Goal: Task Accomplishment & Management: Use online tool/utility

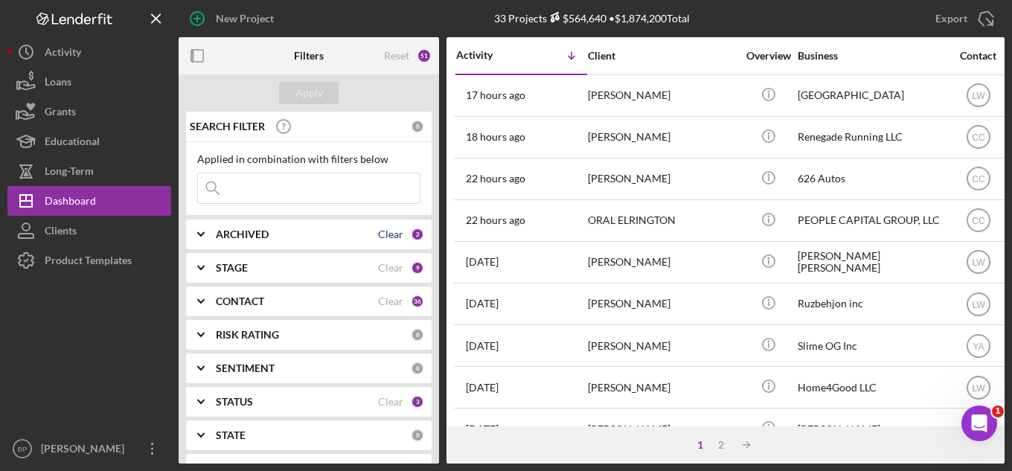
click at [378, 237] on div "Clear" at bounding box center [390, 234] width 25 height 12
click at [377, 237] on div "ARCHIVED" at bounding box center [313, 234] width 195 height 12
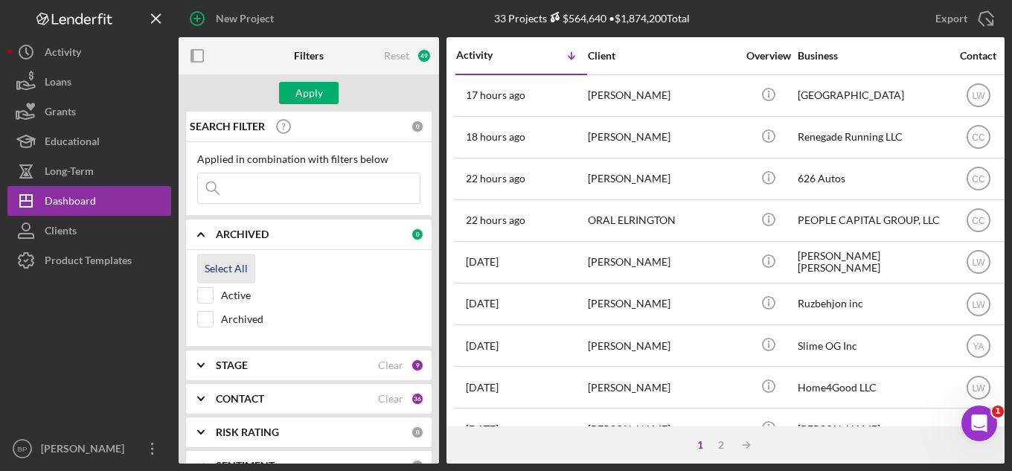
click at [213, 265] on div "Select All" at bounding box center [226, 269] width 43 height 30
checkbox input "true"
click at [246, 185] on input at bounding box center [309, 188] width 222 height 30
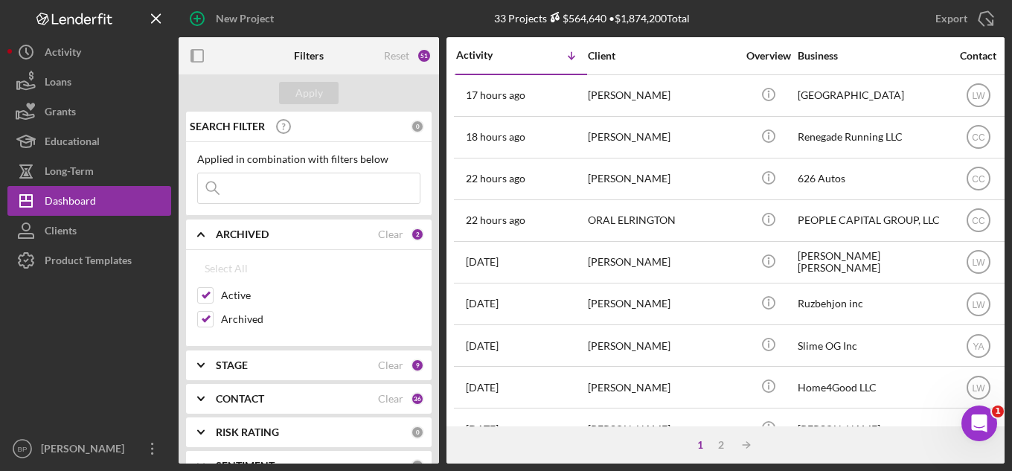
click at [246, 185] on input at bounding box center [309, 188] width 222 height 30
click at [203, 232] on icon "Icon/Expander" at bounding box center [200, 234] width 37 height 37
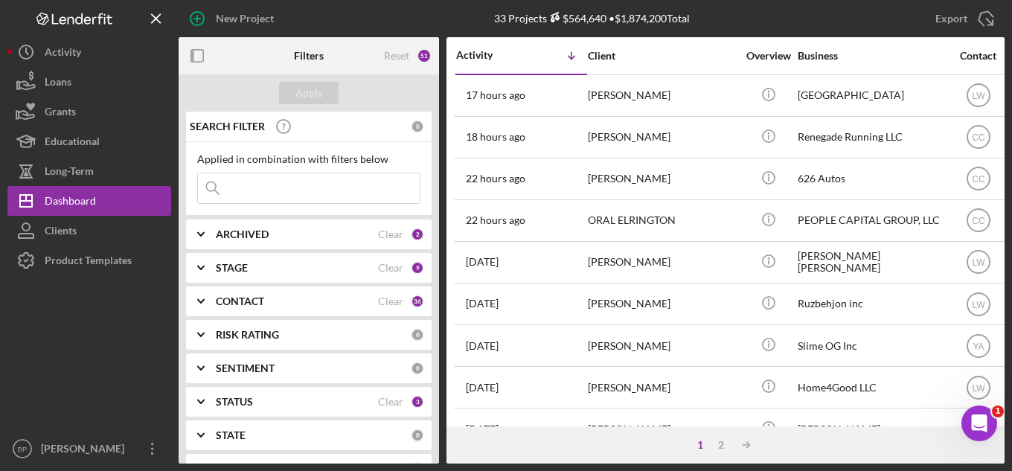
click at [303, 180] on input at bounding box center [309, 188] width 222 height 30
click at [269, 185] on input at bounding box center [309, 188] width 222 height 30
click at [251, 181] on input at bounding box center [309, 188] width 222 height 30
click at [255, 265] on div "STAGE" at bounding box center [297, 268] width 162 height 12
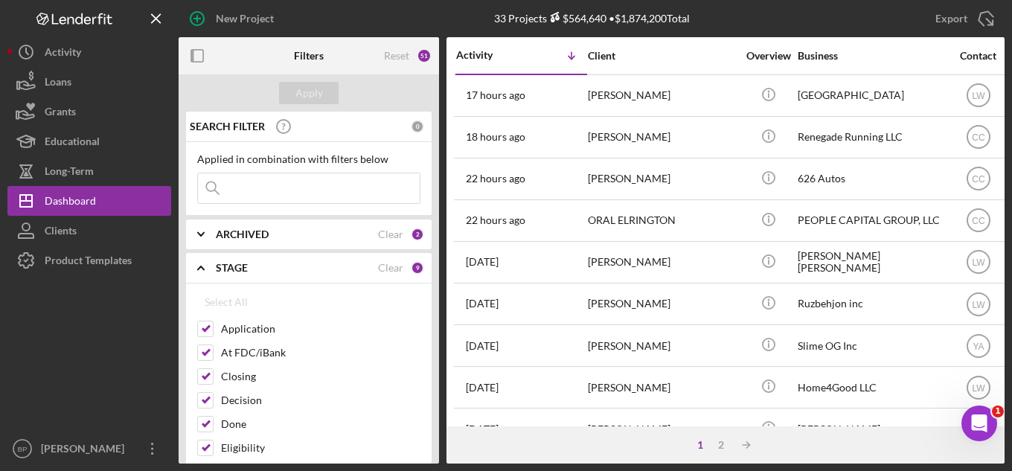
click at [254, 266] on div "STAGE" at bounding box center [297, 268] width 162 height 12
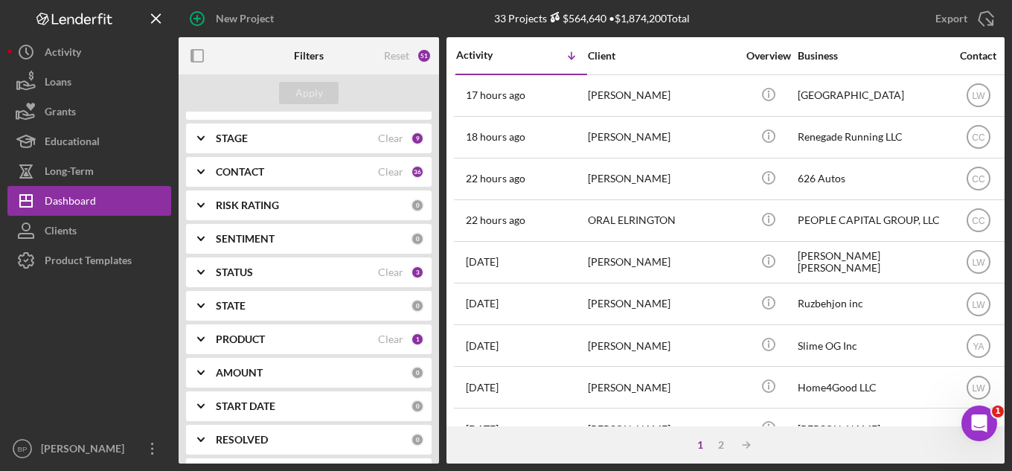
scroll to position [149, 0]
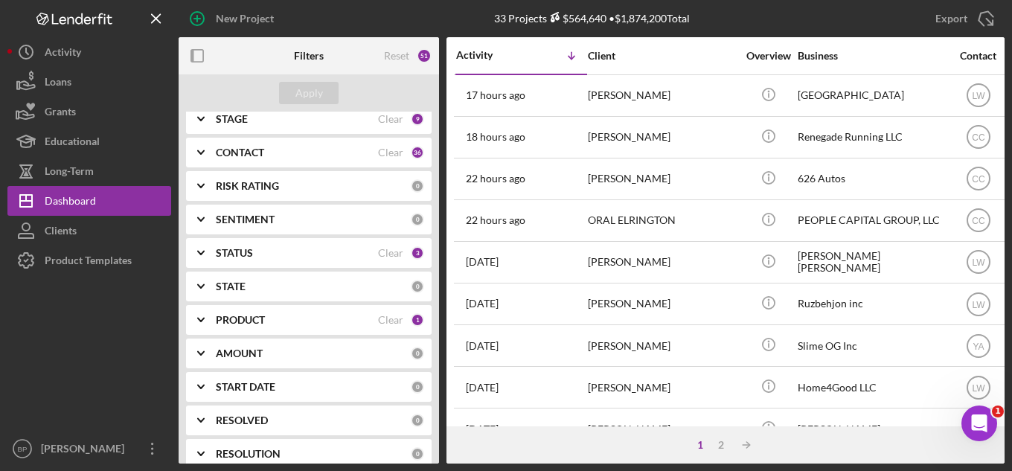
click at [217, 155] on icon "Icon/Expander" at bounding box center [200, 152] width 37 height 37
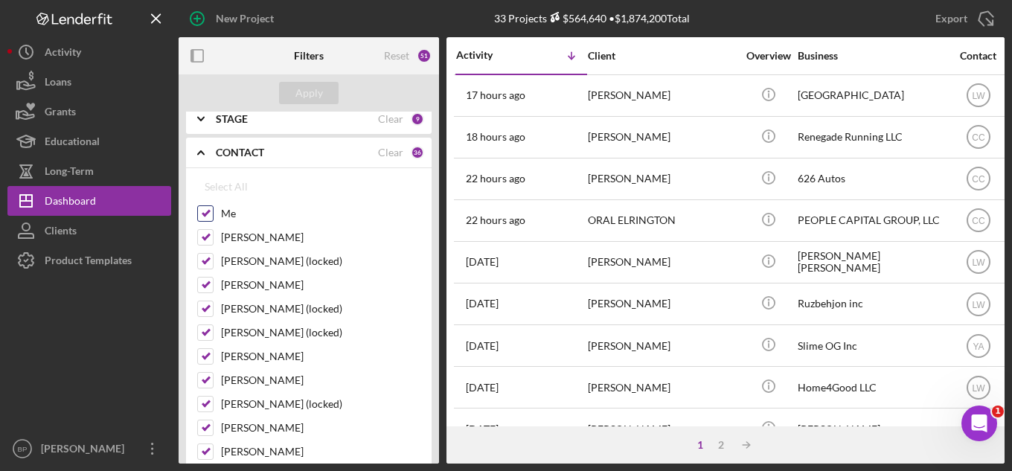
click at [207, 215] on input "Me" at bounding box center [205, 213] width 15 height 15
click at [218, 187] on div "Select All" at bounding box center [226, 187] width 43 height 30
checkbox input "true"
click at [205, 153] on icon "Icon/Expander" at bounding box center [200, 152] width 37 height 37
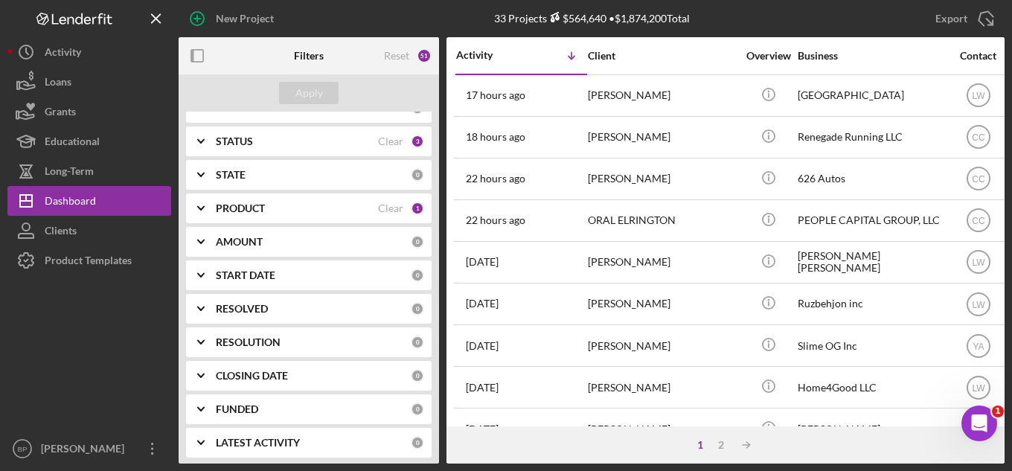
scroll to position [266, 0]
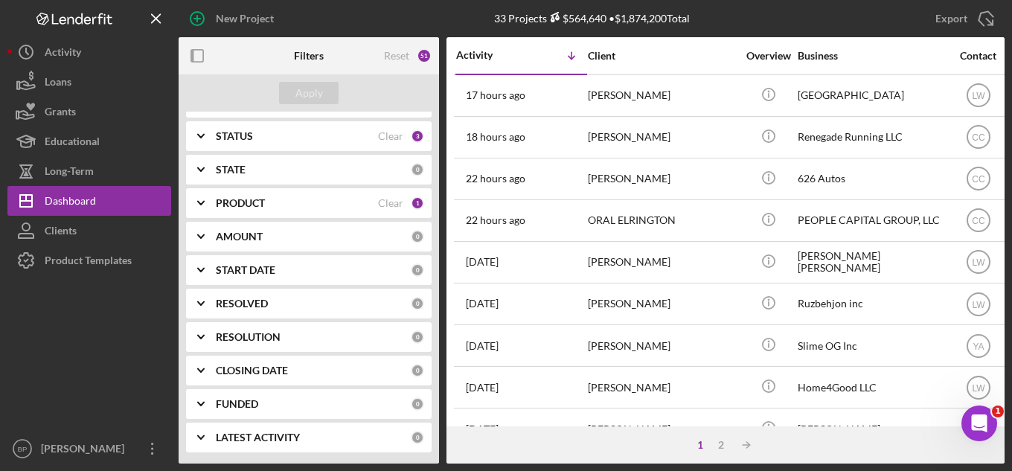
click at [347, 202] on div "PRODUCT" at bounding box center [297, 203] width 162 height 12
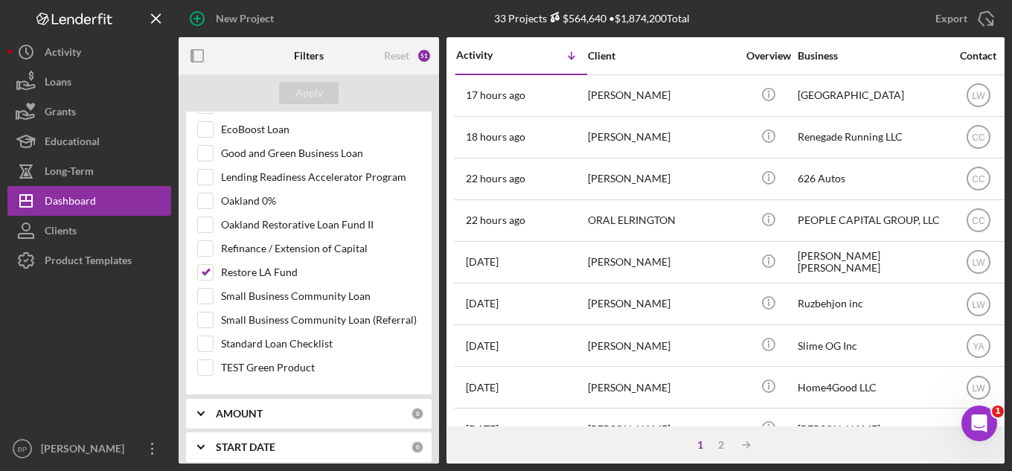
scroll to position [563, 0]
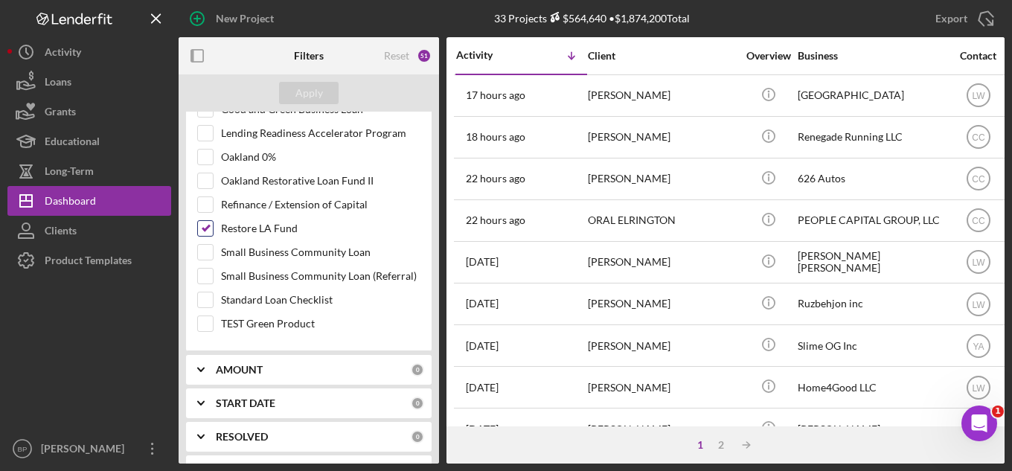
click at [210, 228] on input "Restore LA Fund" at bounding box center [205, 228] width 15 height 15
checkbox input "false"
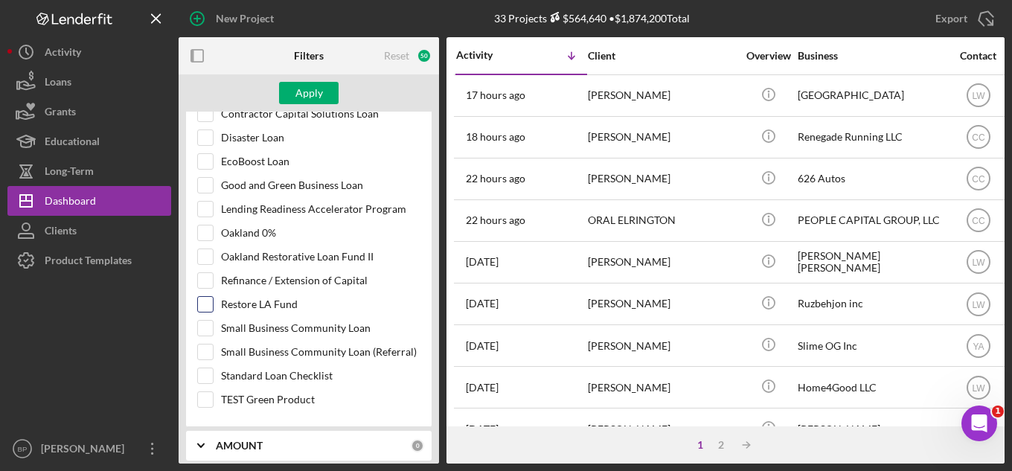
scroll to position [414, 0]
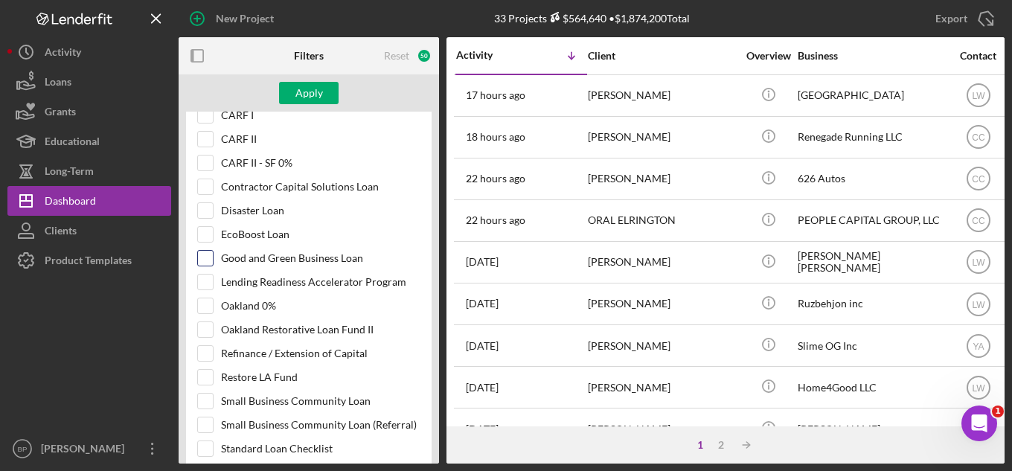
click at [206, 260] on input "Good and Green Business Loan" at bounding box center [205, 258] width 15 height 15
click at [206, 257] on input "Good and Green Business Loan" at bounding box center [205, 258] width 15 height 15
checkbox input "false"
click at [205, 237] on input "EcoBoost Loan" at bounding box center [205, 234] width 15 height 15
checkbox input "true"
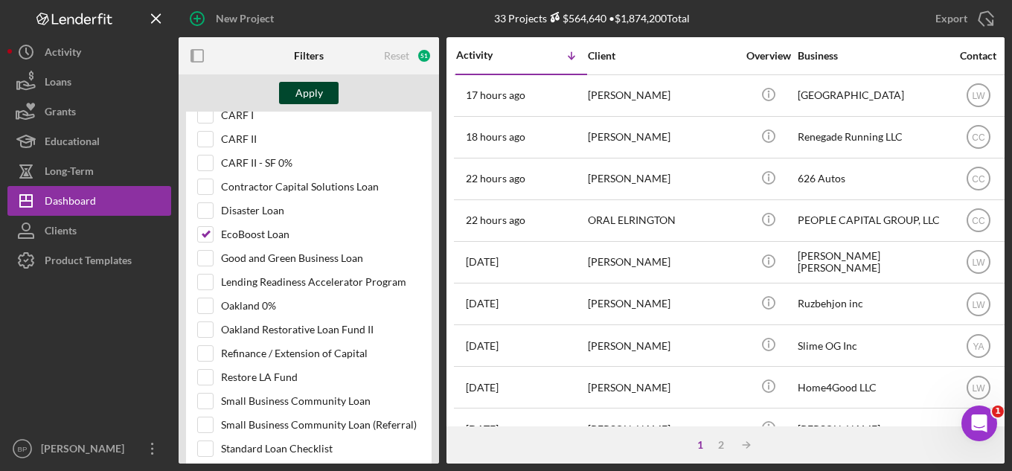
click at [316, 94] on div "Apply" at bounding box center [309, 93] width 28 height 22
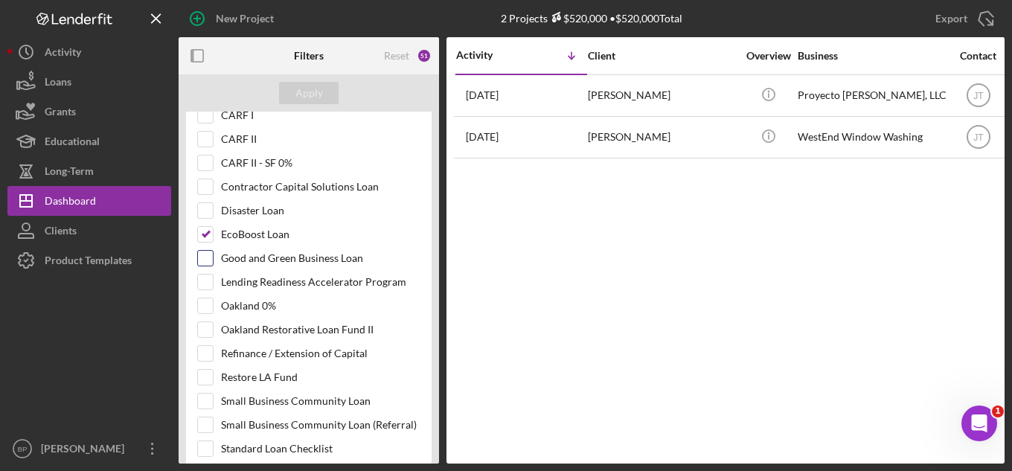
click at [208, 257] on input "Good and Green Business Loan" at bounding box center [205, 258] width 15 height 15
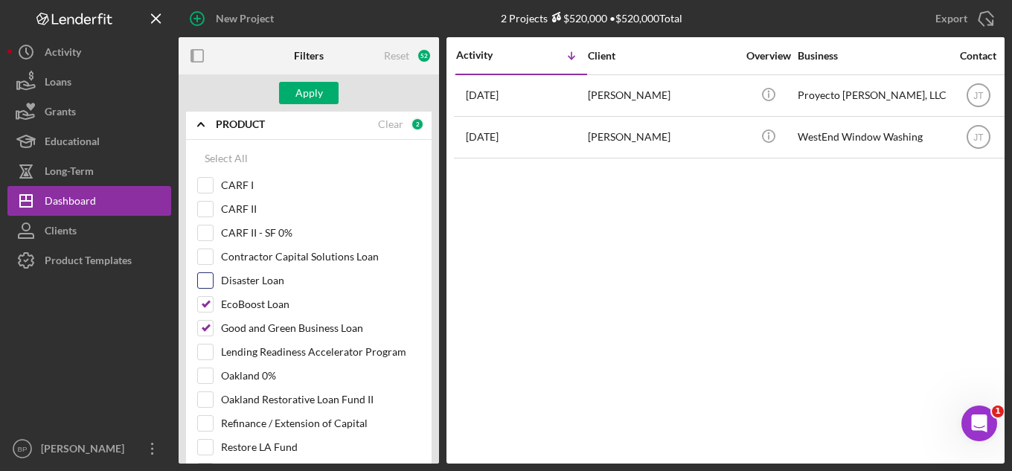
scroll to position [340, 0]
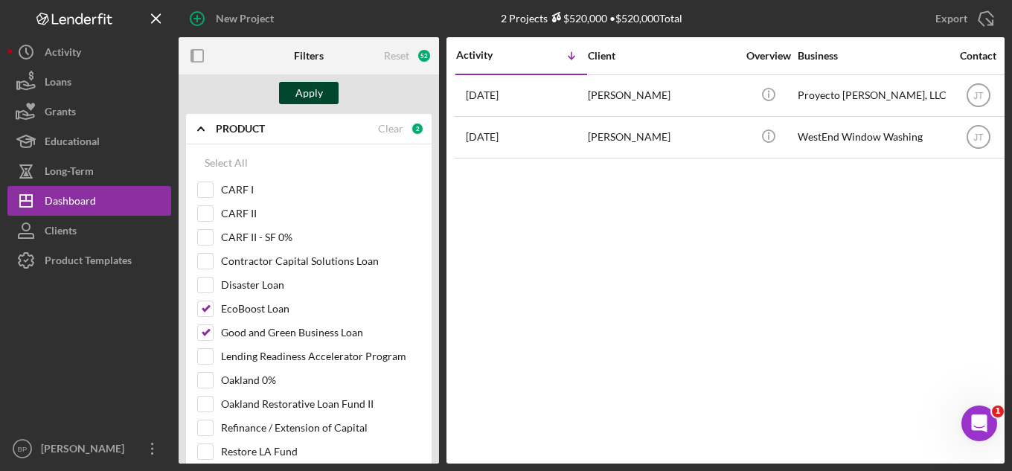
click at [310, 89] on div "Apply" at bounding box center [309, 93] width 28 height 22
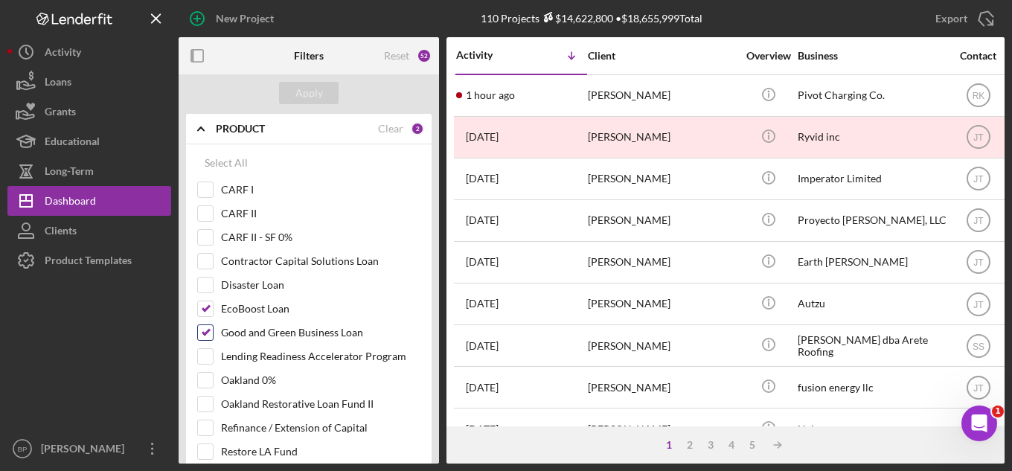
click at [210, 327] on input "Good and Green Business Loan" at bounding box center [205, 332] width 15 height 15
checkbox input "false"
click at [202, 309] on input "EcoBoost Loan" at bounding box center [205, 308] width 15 height 15
checkbox input "false"
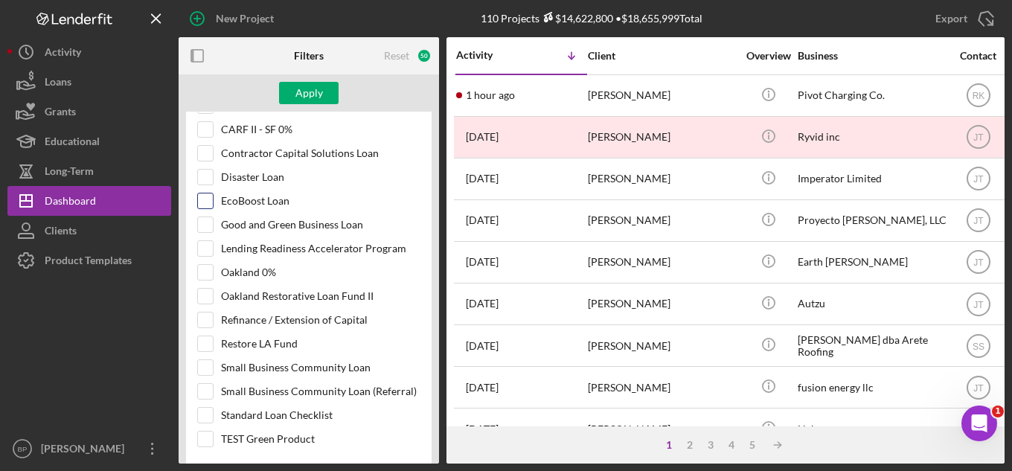
scroll to position [489, 0]
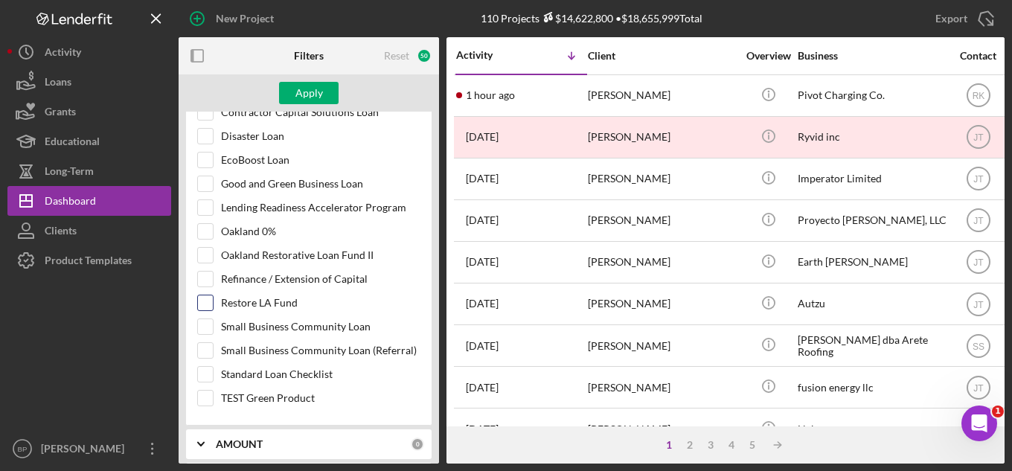
click at [202, 300] on input "Restore LA Fund" at bounding box center [205, 302] width 15 height 15
checkbox input "true"
click at [286, 95] on button "Apply" at bounding box center [309, 93] width 60 height 22
